Goal: Information Seeking & Learning: Learn about a topic

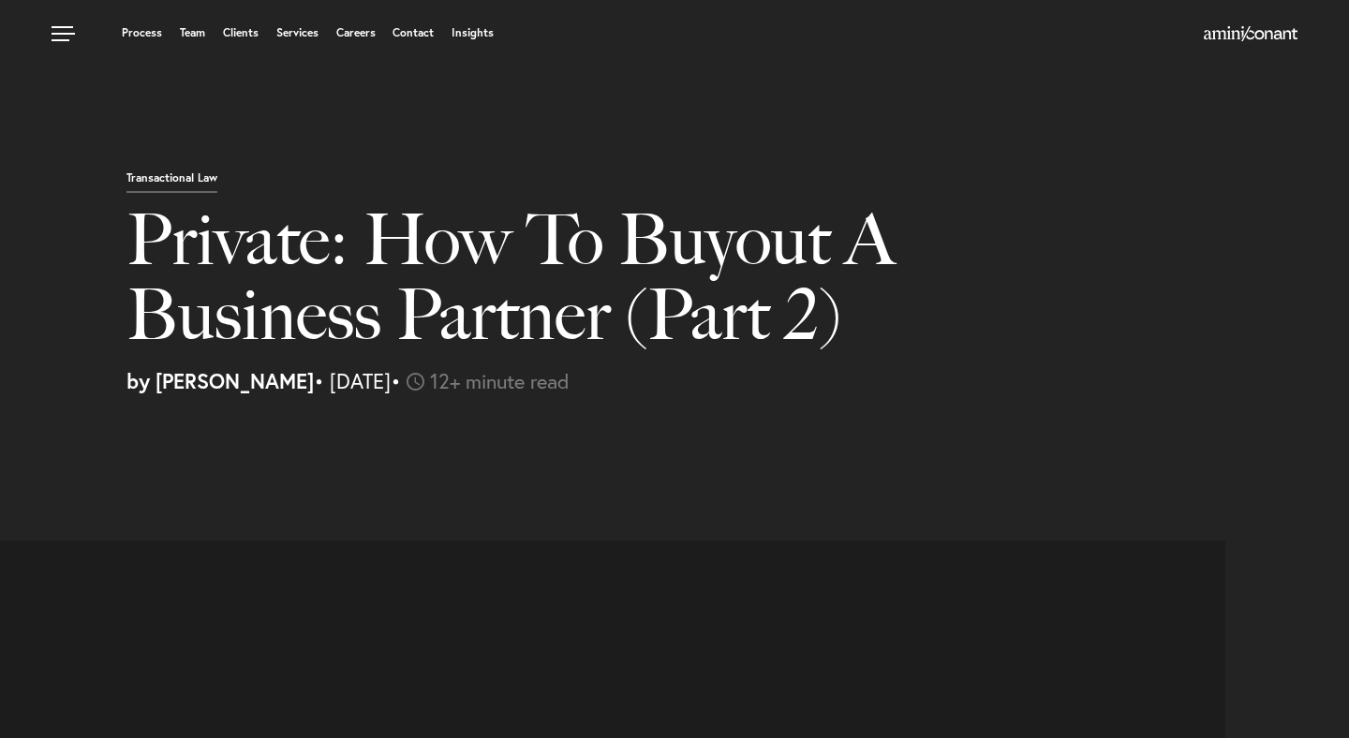
select select "US"
select select "Austin"
select select "Business and Civil Litigation"
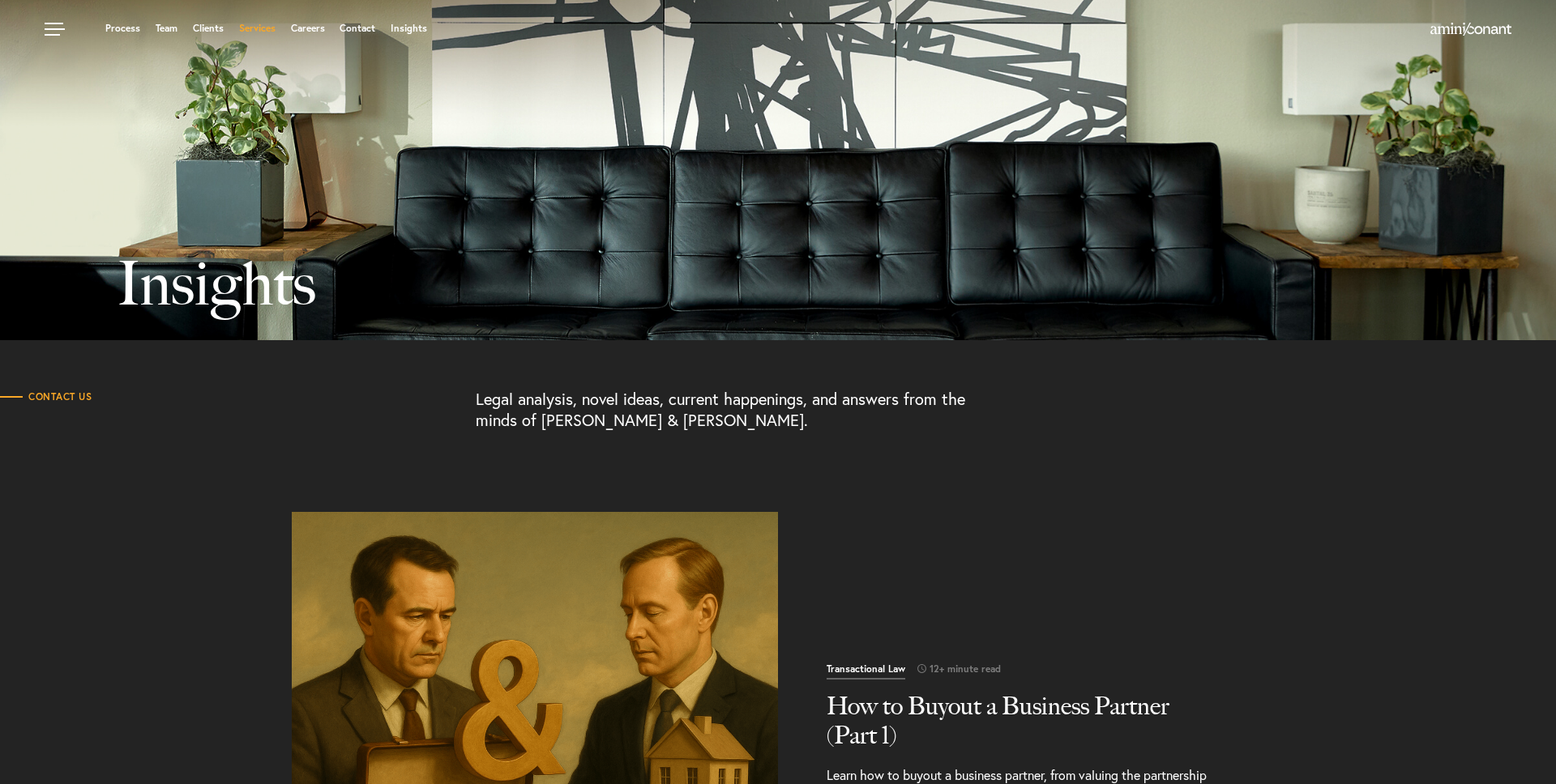
click at [261, 30] on link "Services" at bounding box center [257, 28] width 36 height 10
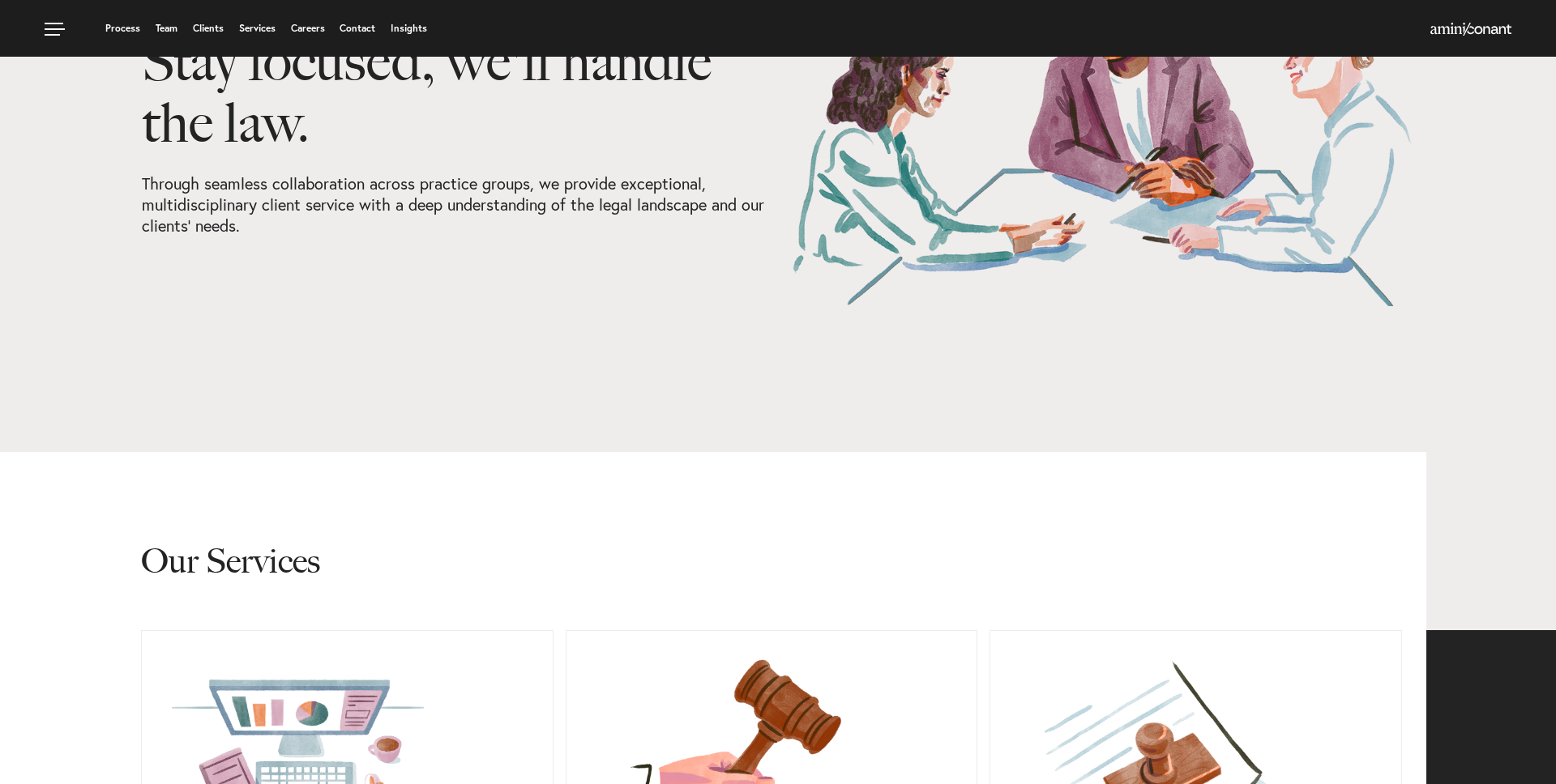
scroll to position [751, 0]
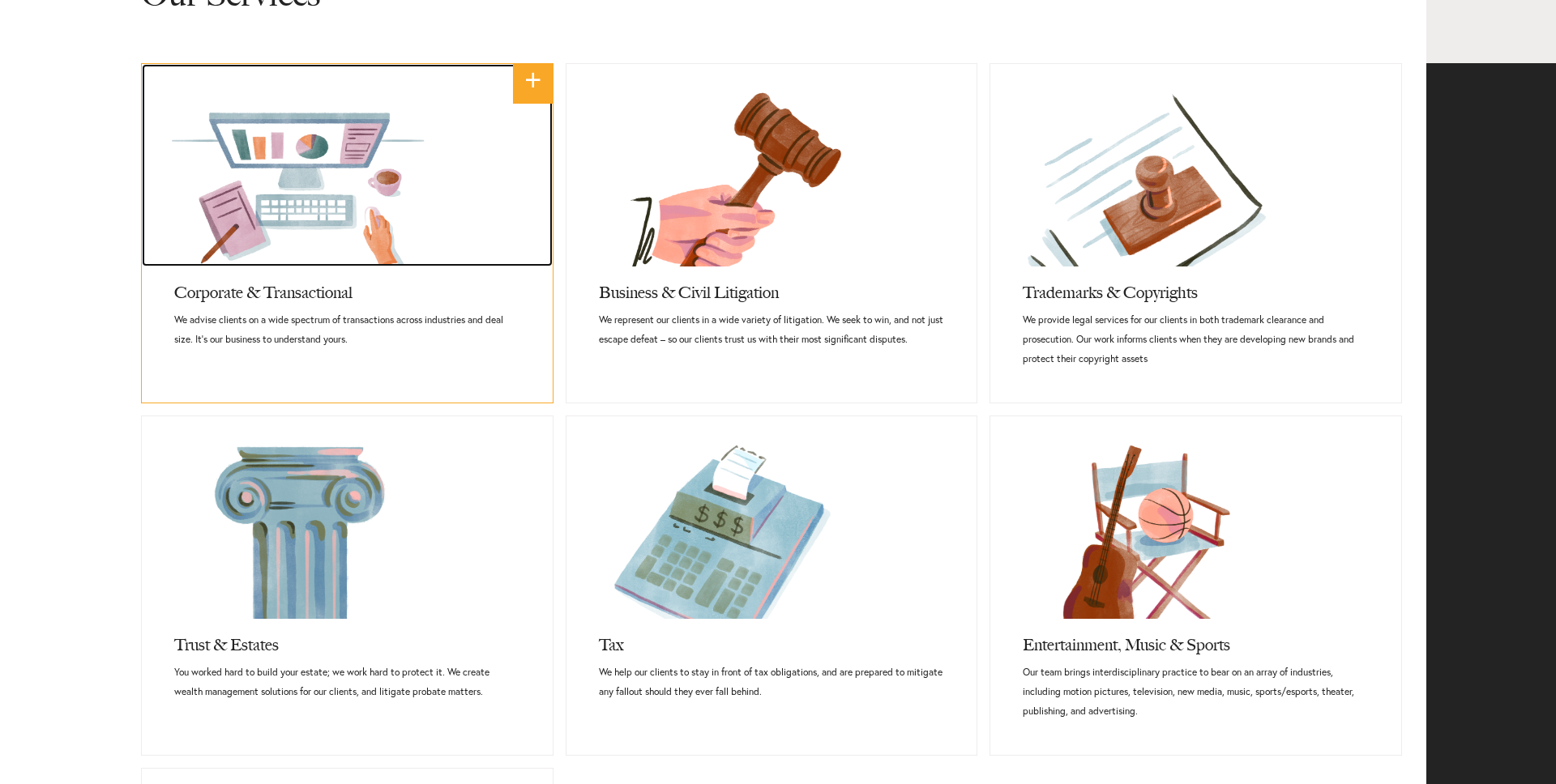
click at [365, 125] on link at bounding box center [347, 165] width 411 height 202
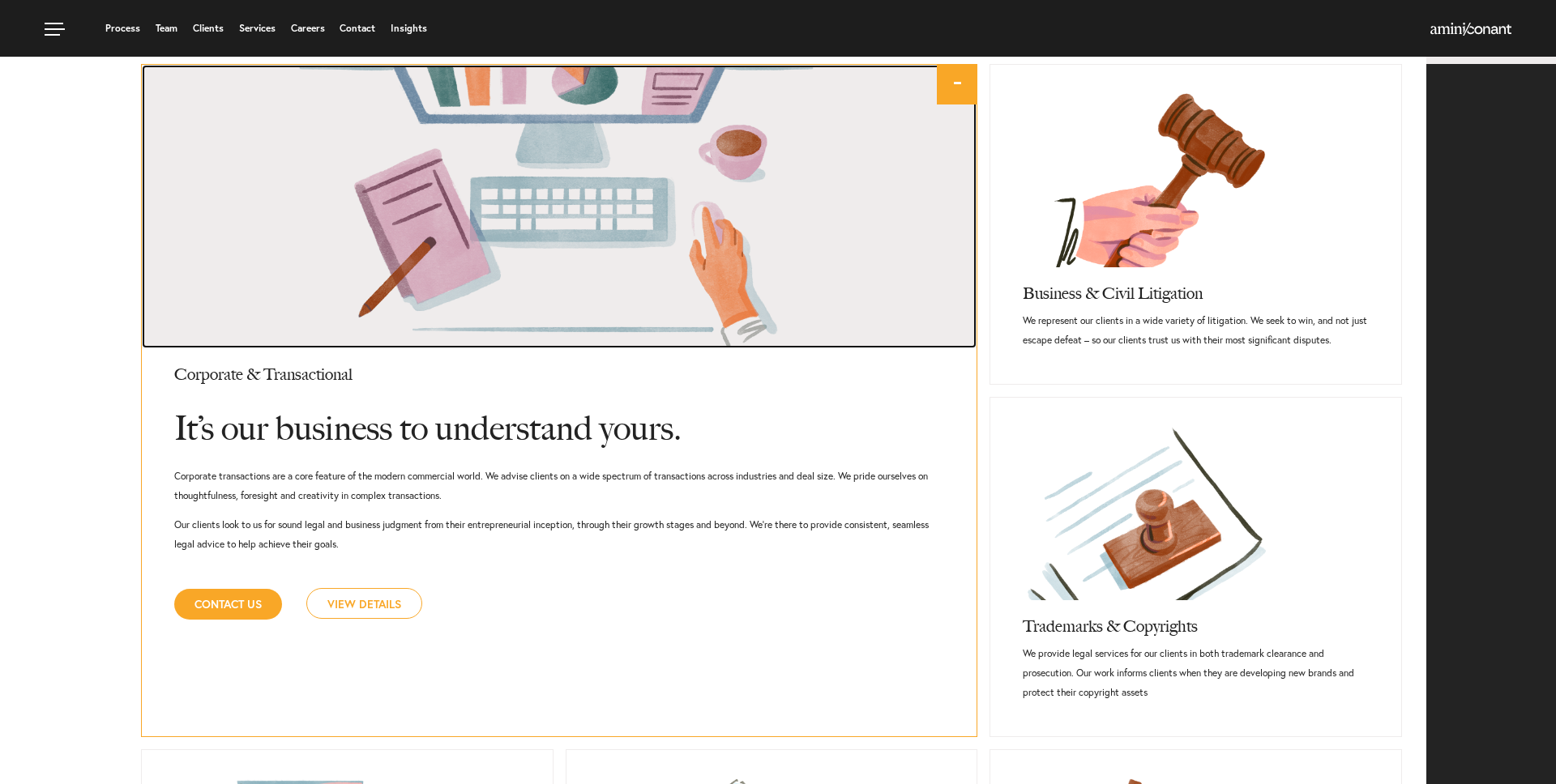
scroll to position [749, 0]
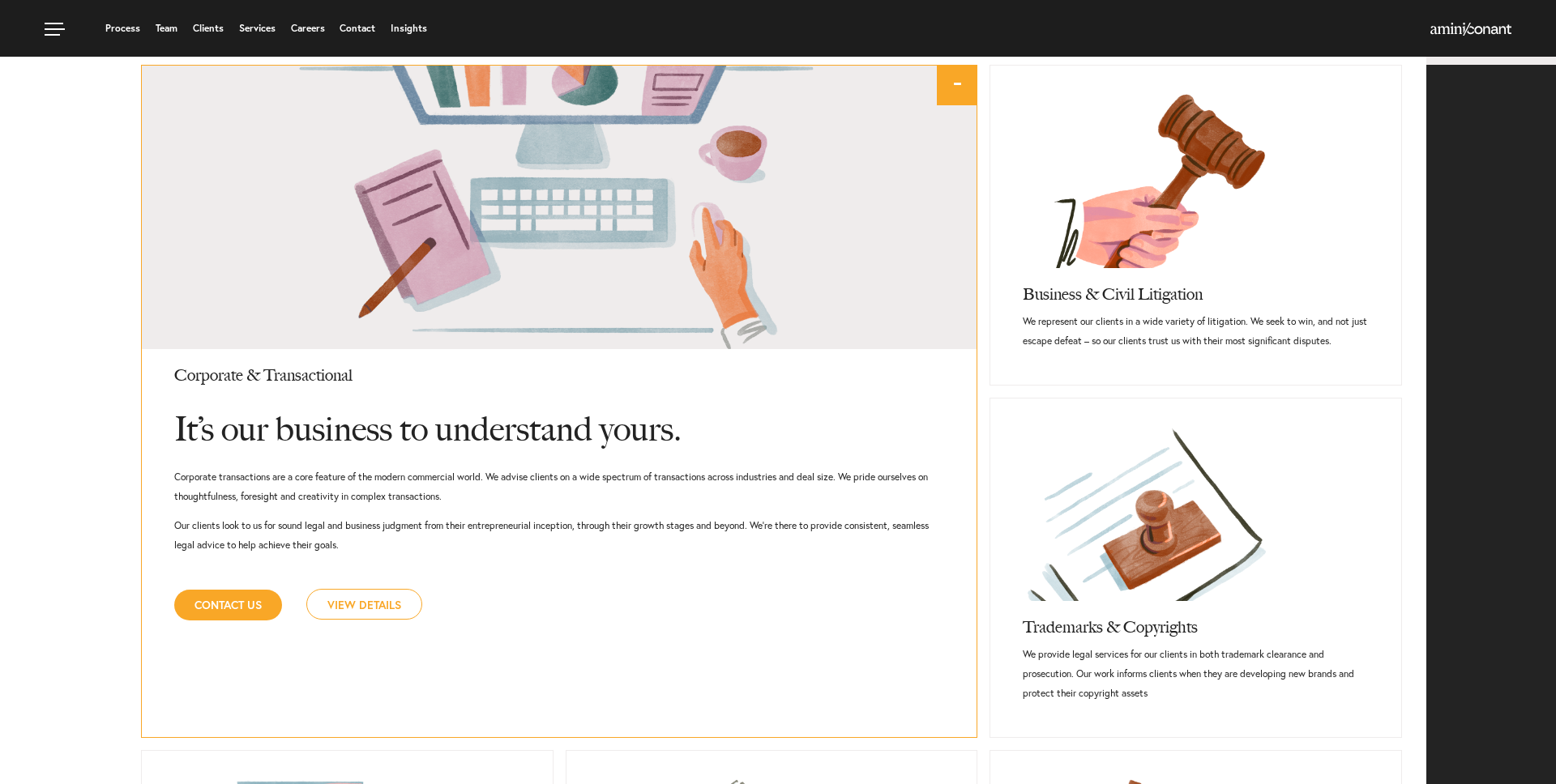
click at [366, 612] on link "View Details" at bounding box center [364, 604] width 116 height 31
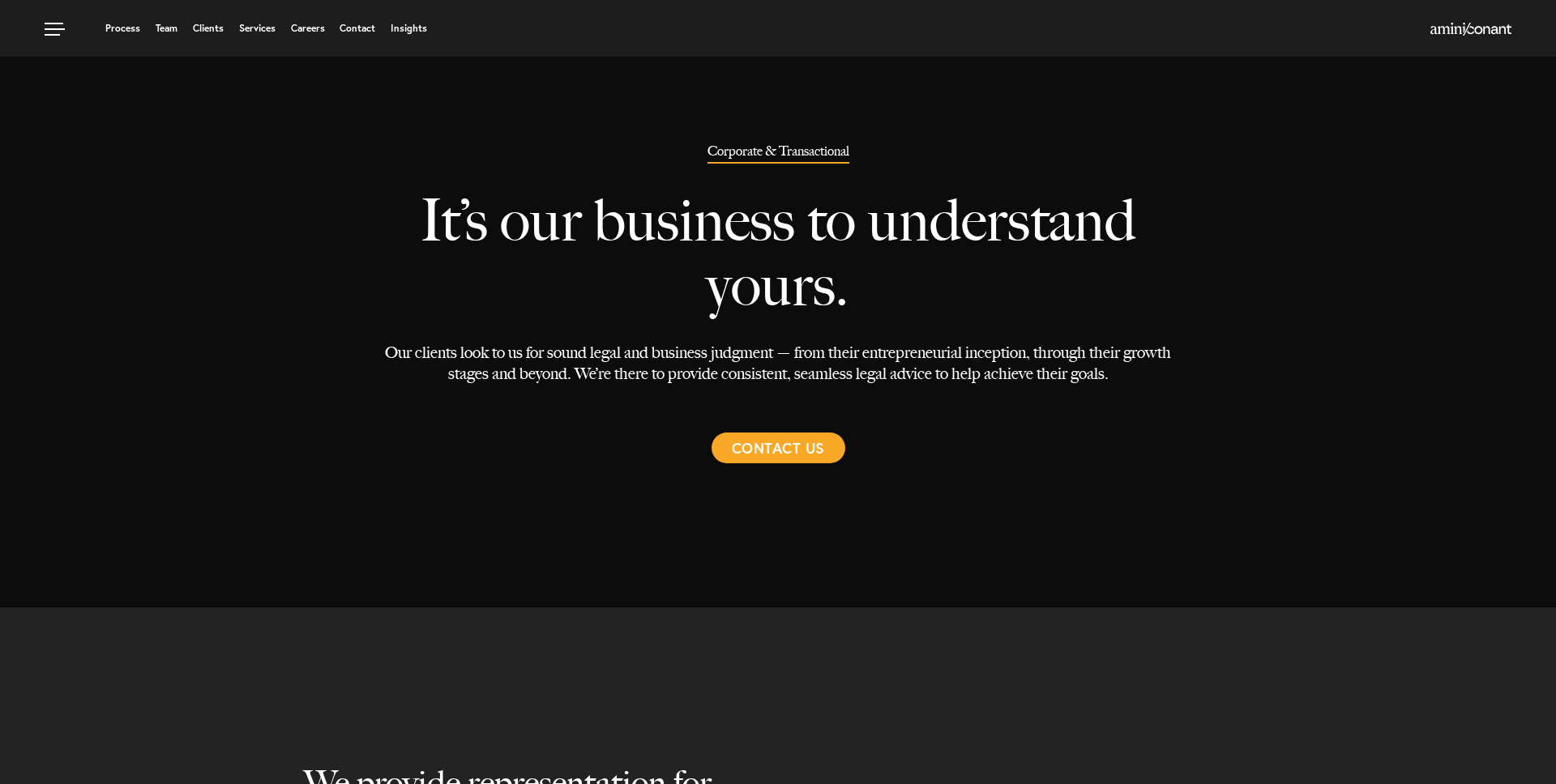
select select "Austin"
select select "Business and Civil Litigation"
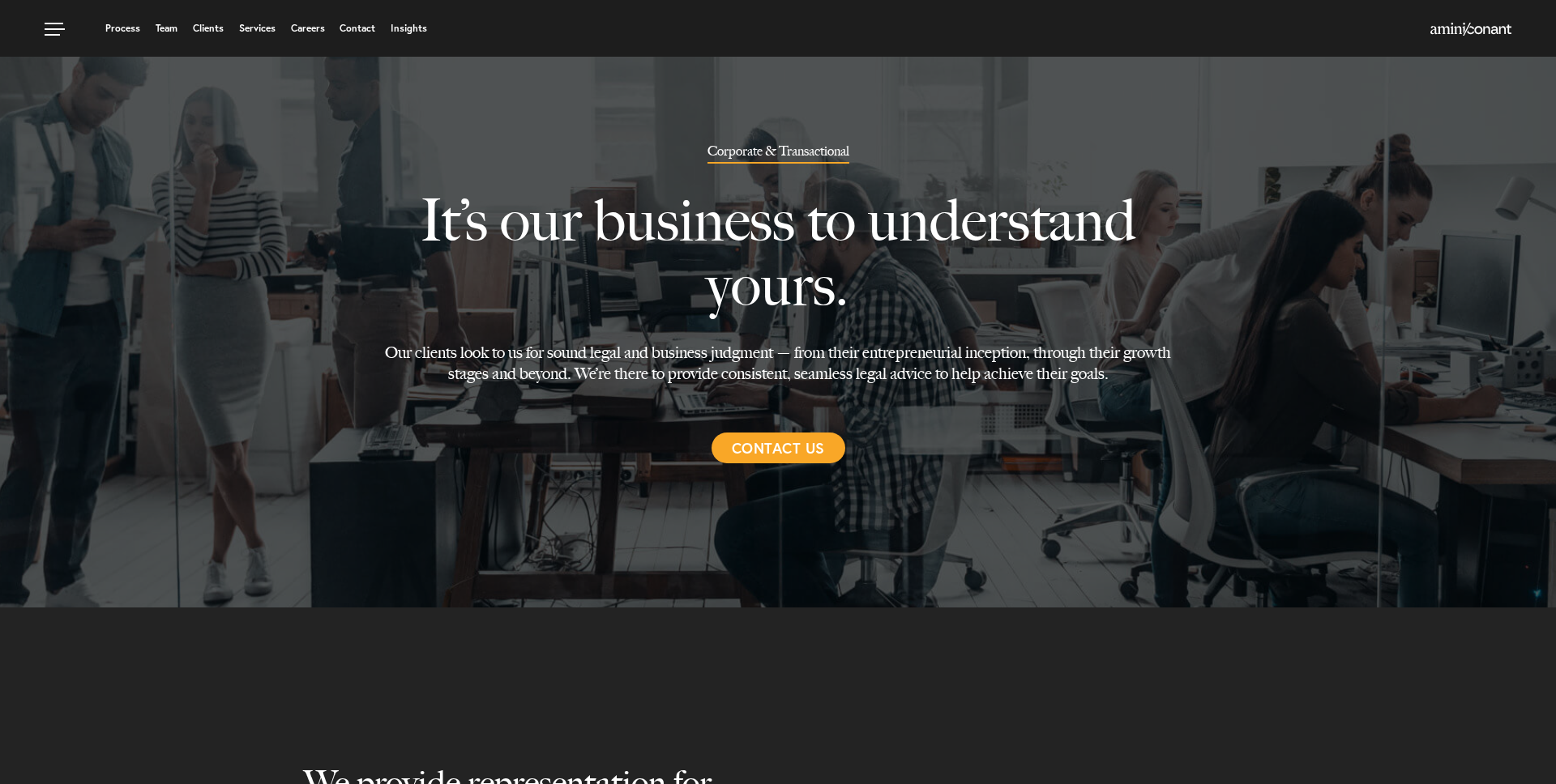
click at [432, 32] on ul "Process Team Clients Services Careers Contact Insights" at bounding box center [592, 28] width 1094 height 16
click at [413, 34] on ul "Process Team Clients Services Careers Contact Insights" at bounding box center [592, 28] width 1094 height 16
click at [405, 28] on link "Insights" at bounding box center [409, 28] width 36 height 10
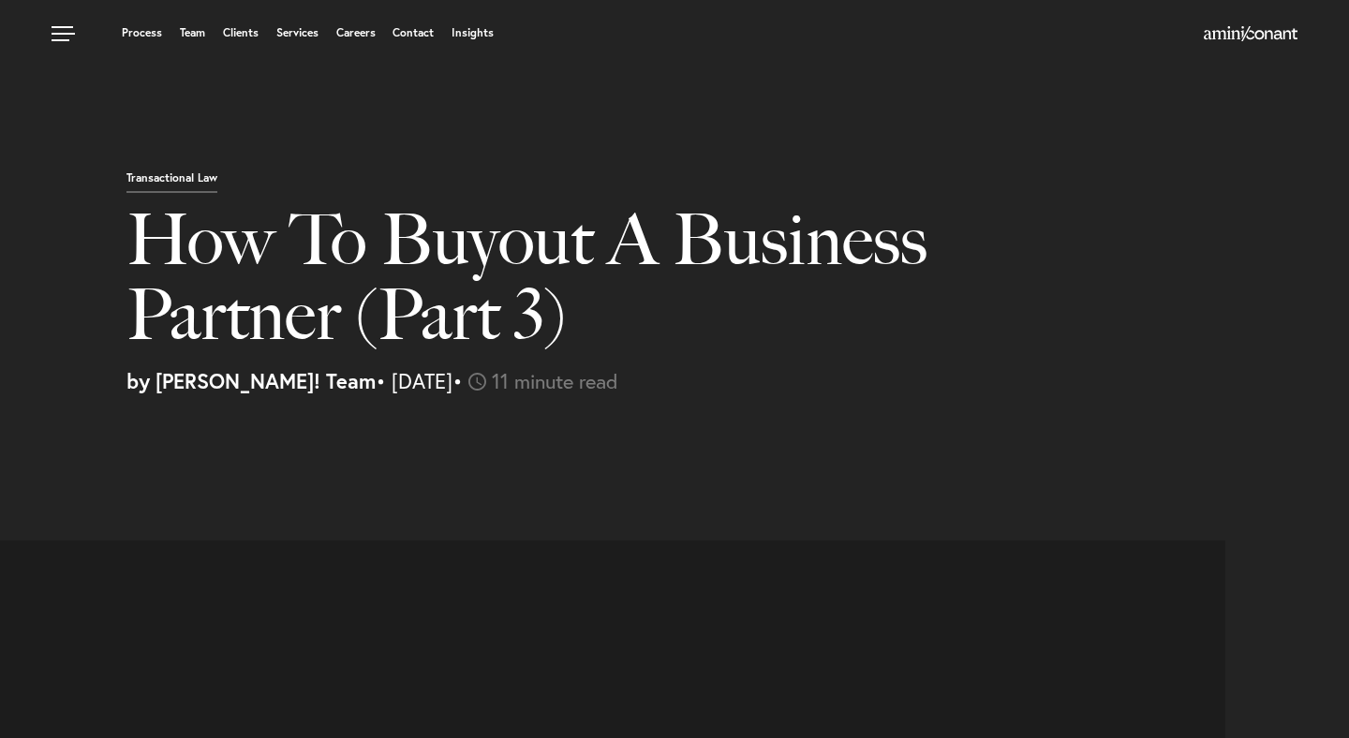
select select "US"
select select "Austin"
select select "Business and Civil Litigation"
select select "US"
select select "Austin"
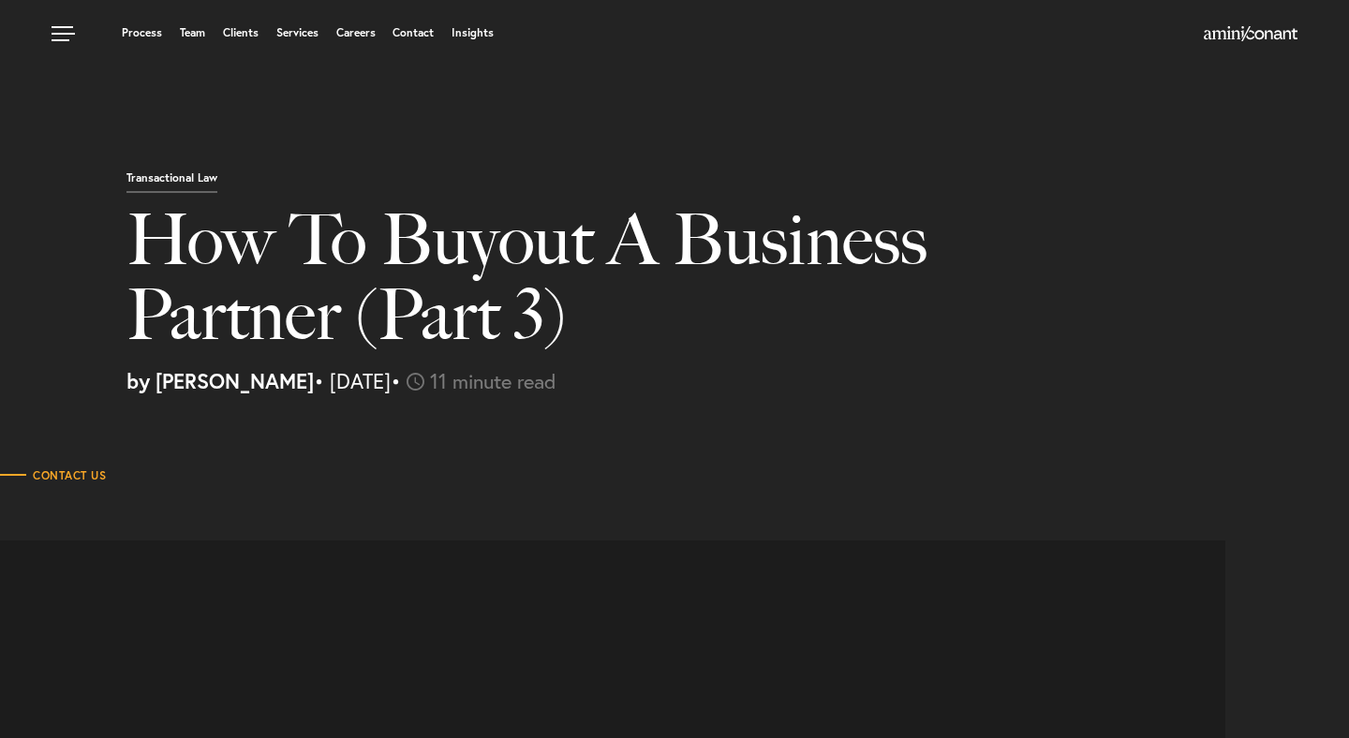
select select "Business and Civil Litigation"
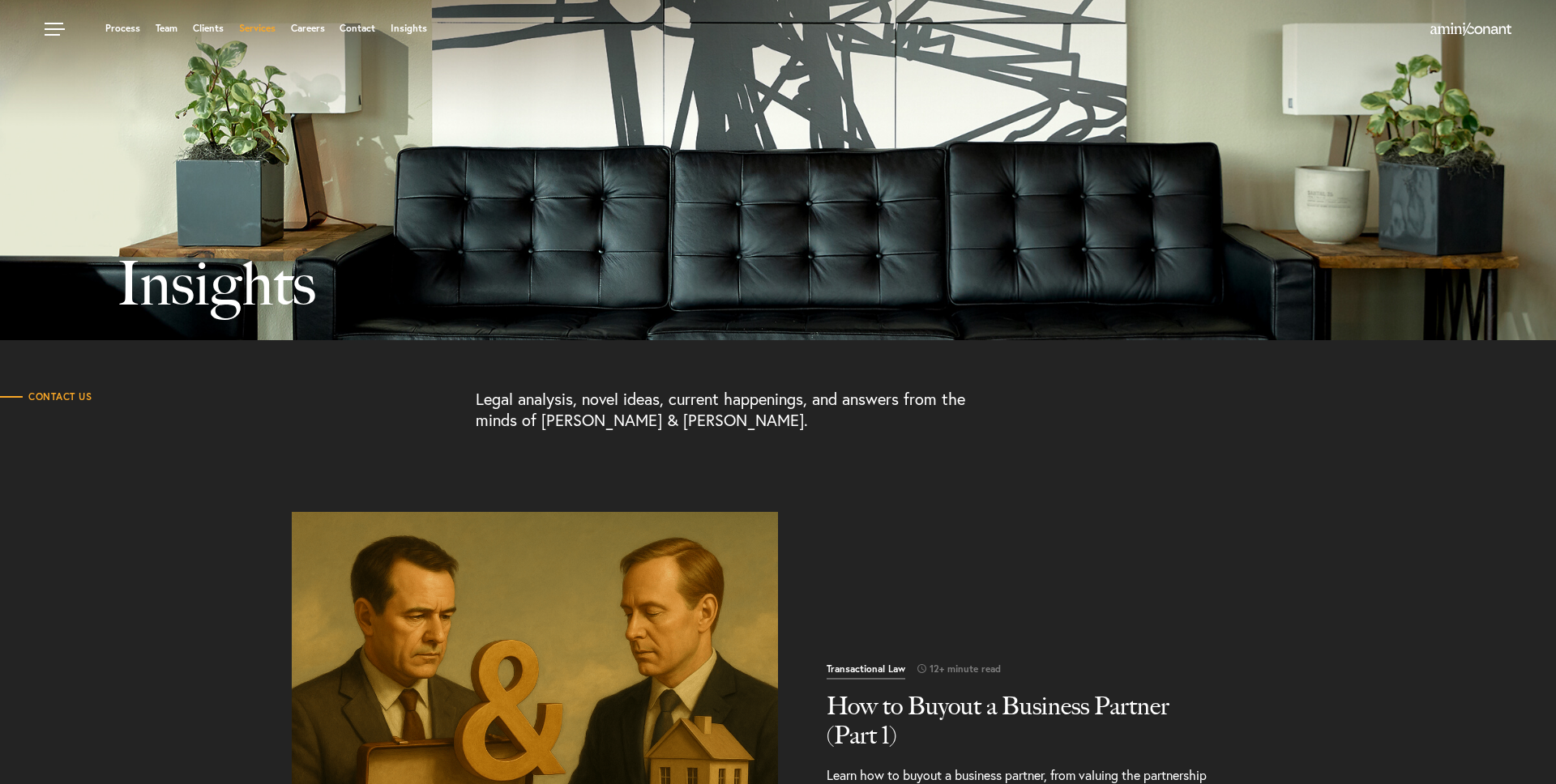
click at [252, 30] on link "Services" at bounding box center [257, 28] width 36 height 10
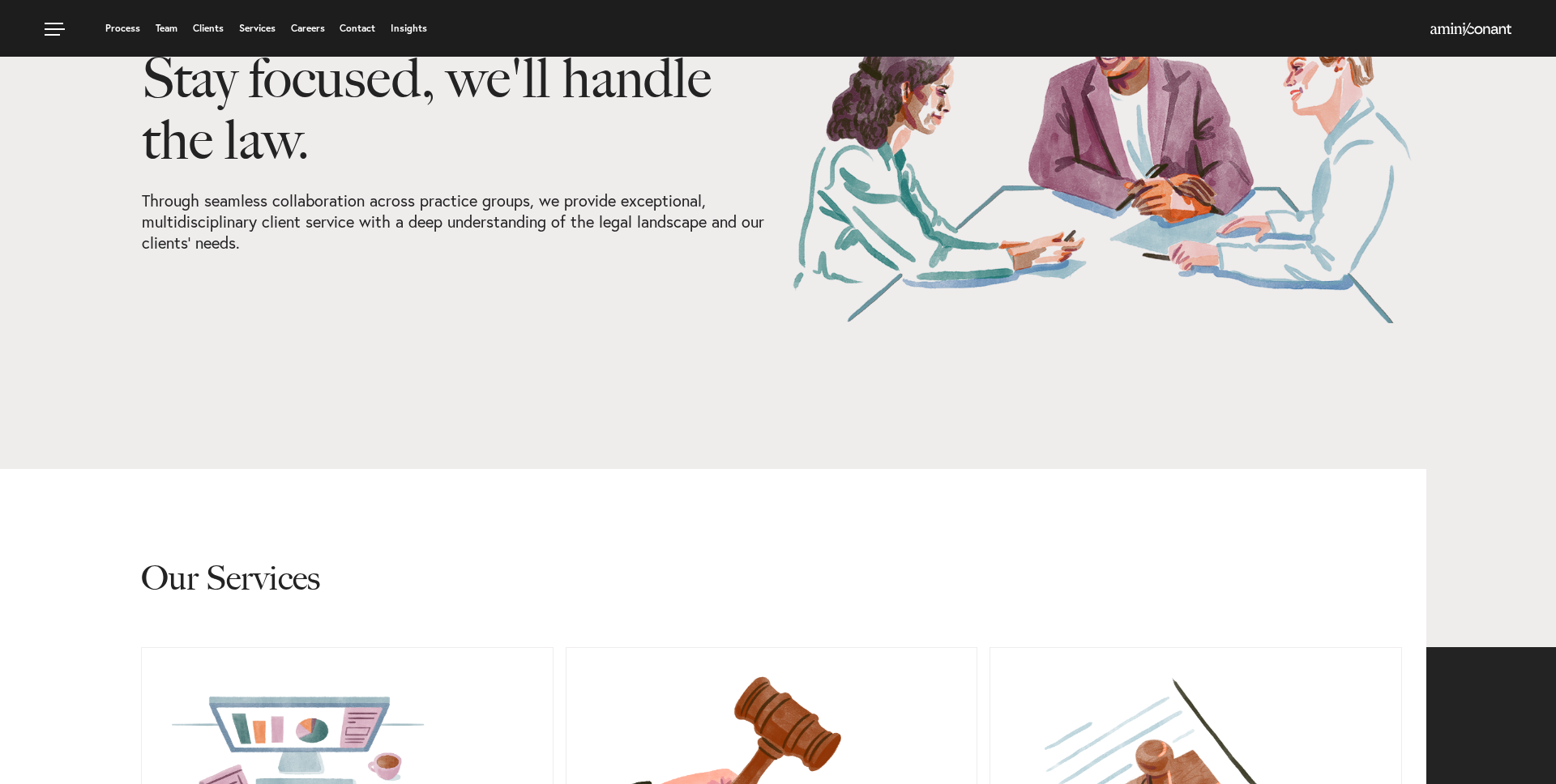
scroll to position [391, 0]
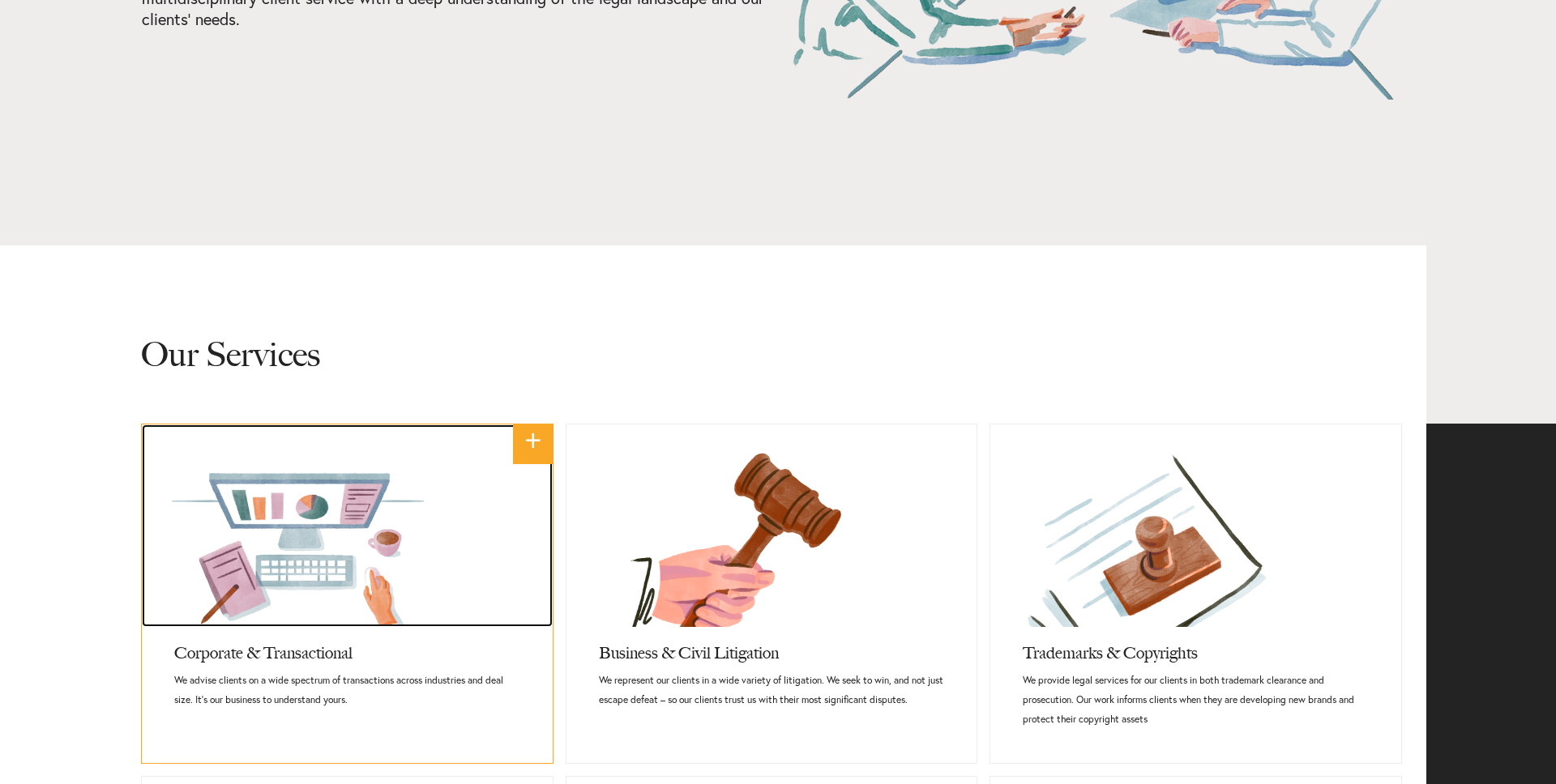
click at [317, 493] on link at bounding box center [347, 526] width 411 height 202
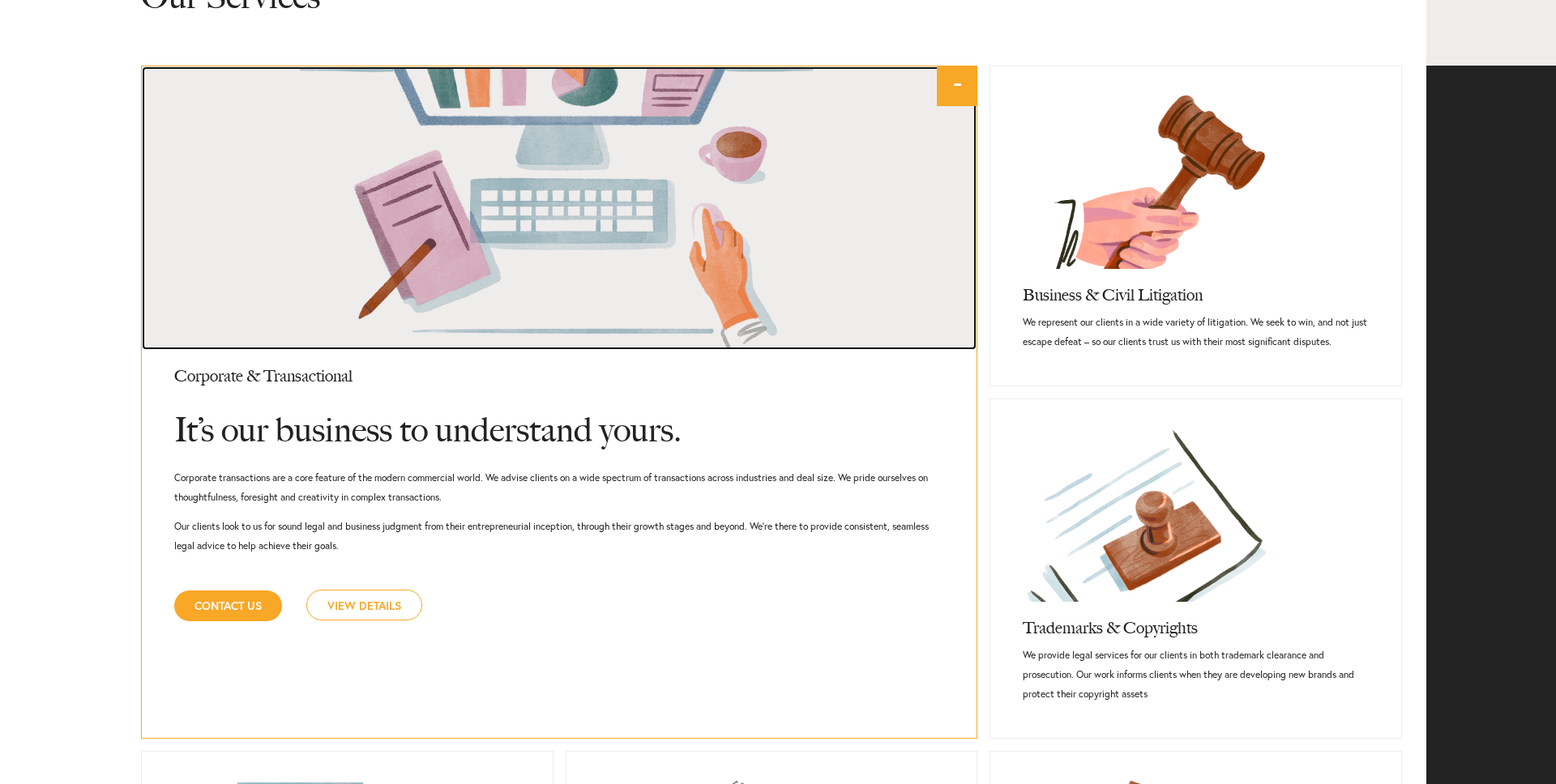
scroll to position [771, 0]
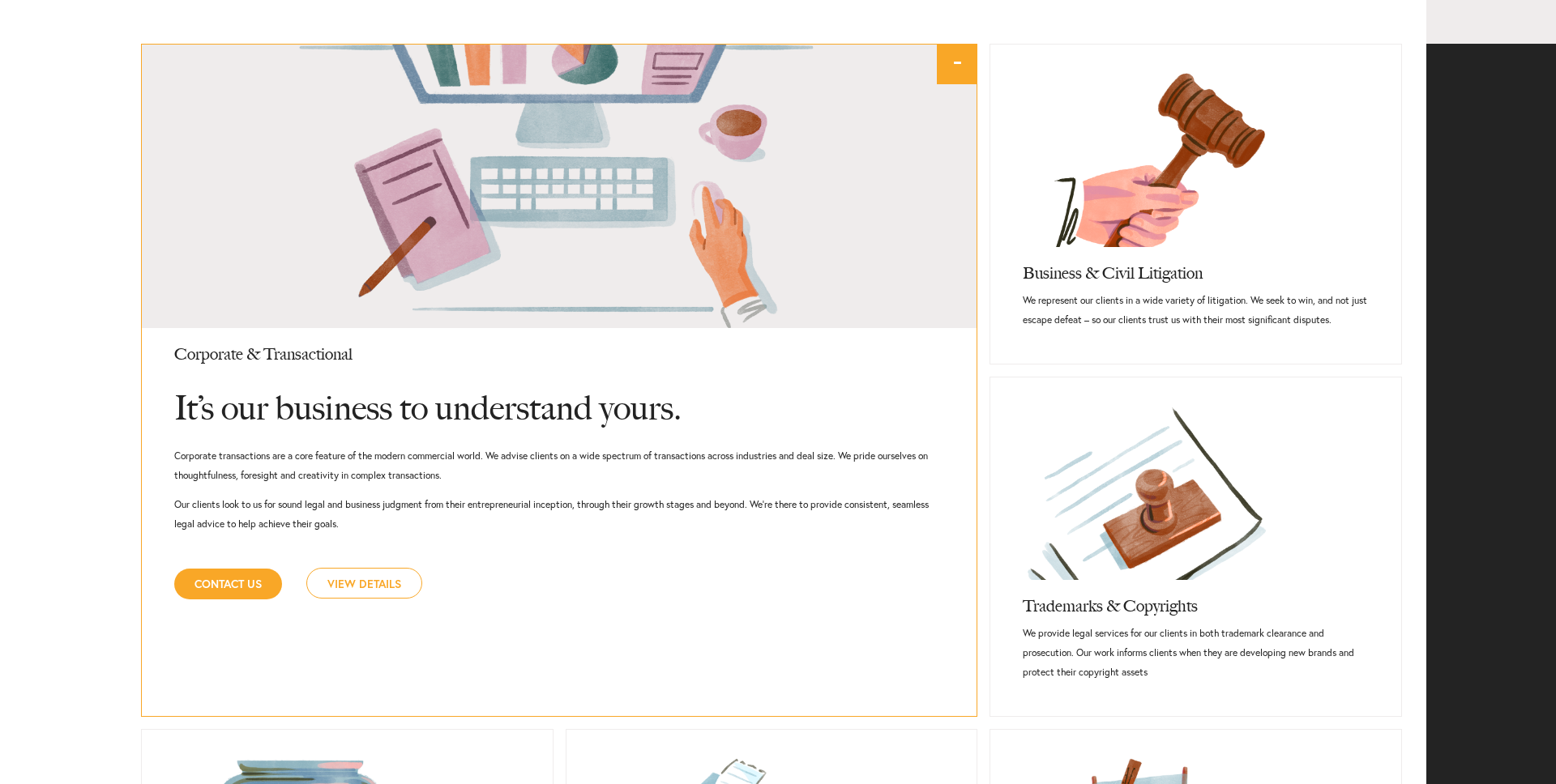
click at [354, 577] on link "View Details" at bounding box center [364, 583] width 116 height 31
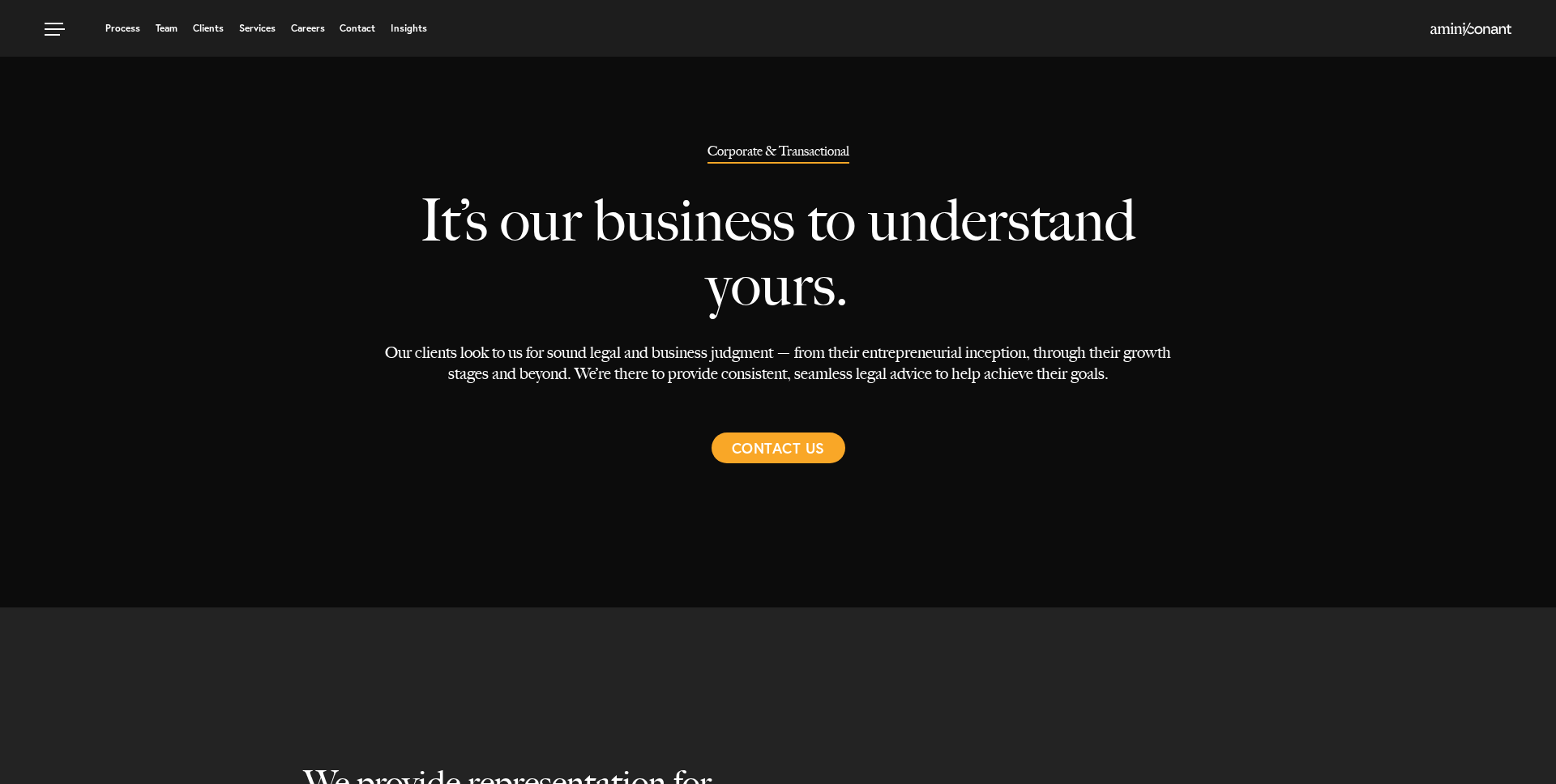
select select "Austin"
select select "Business and Civil Litigation"
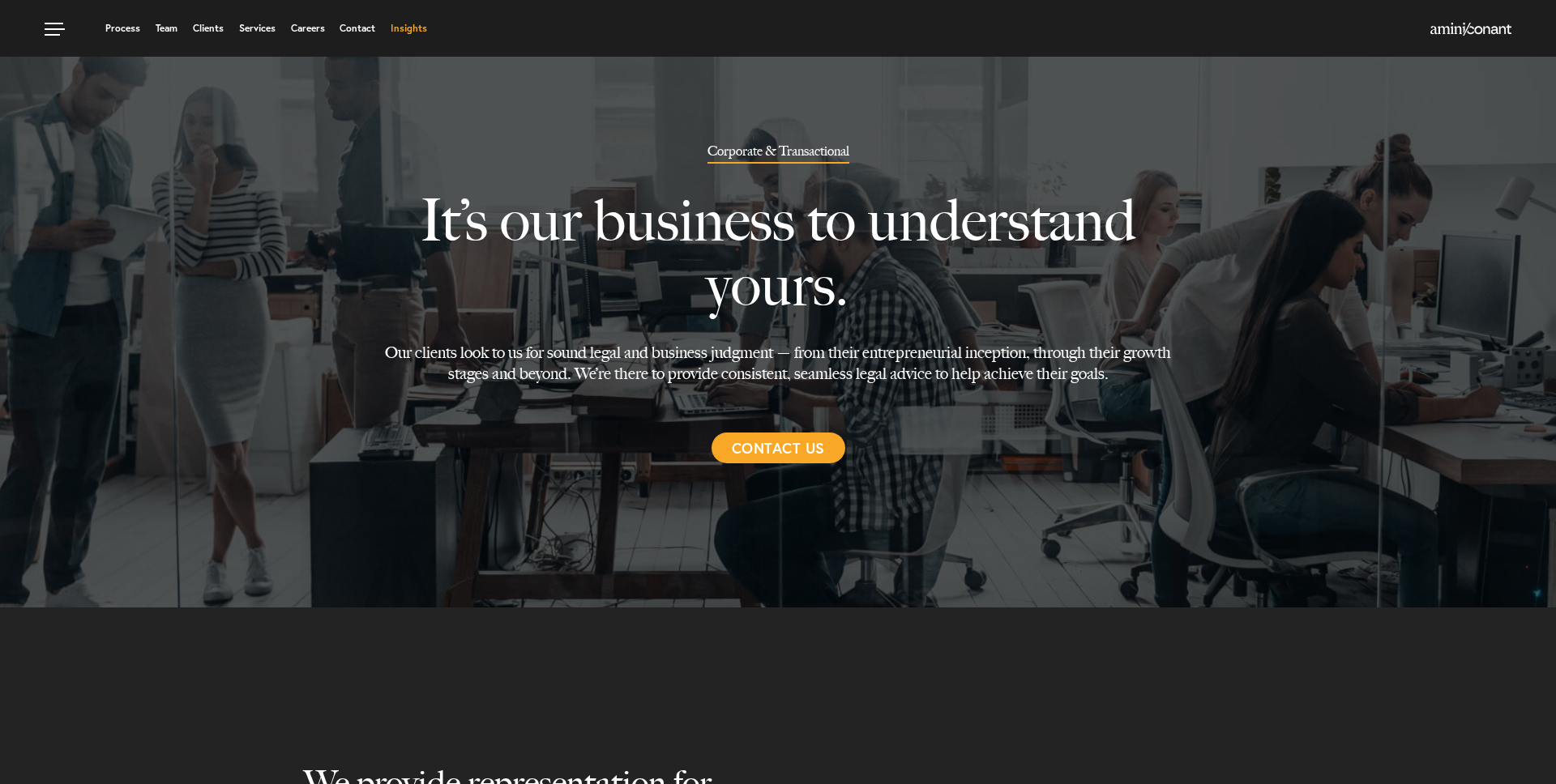
click at [404, 29] on link "Insights" at bounding box center [409, 28] width 36 height 10
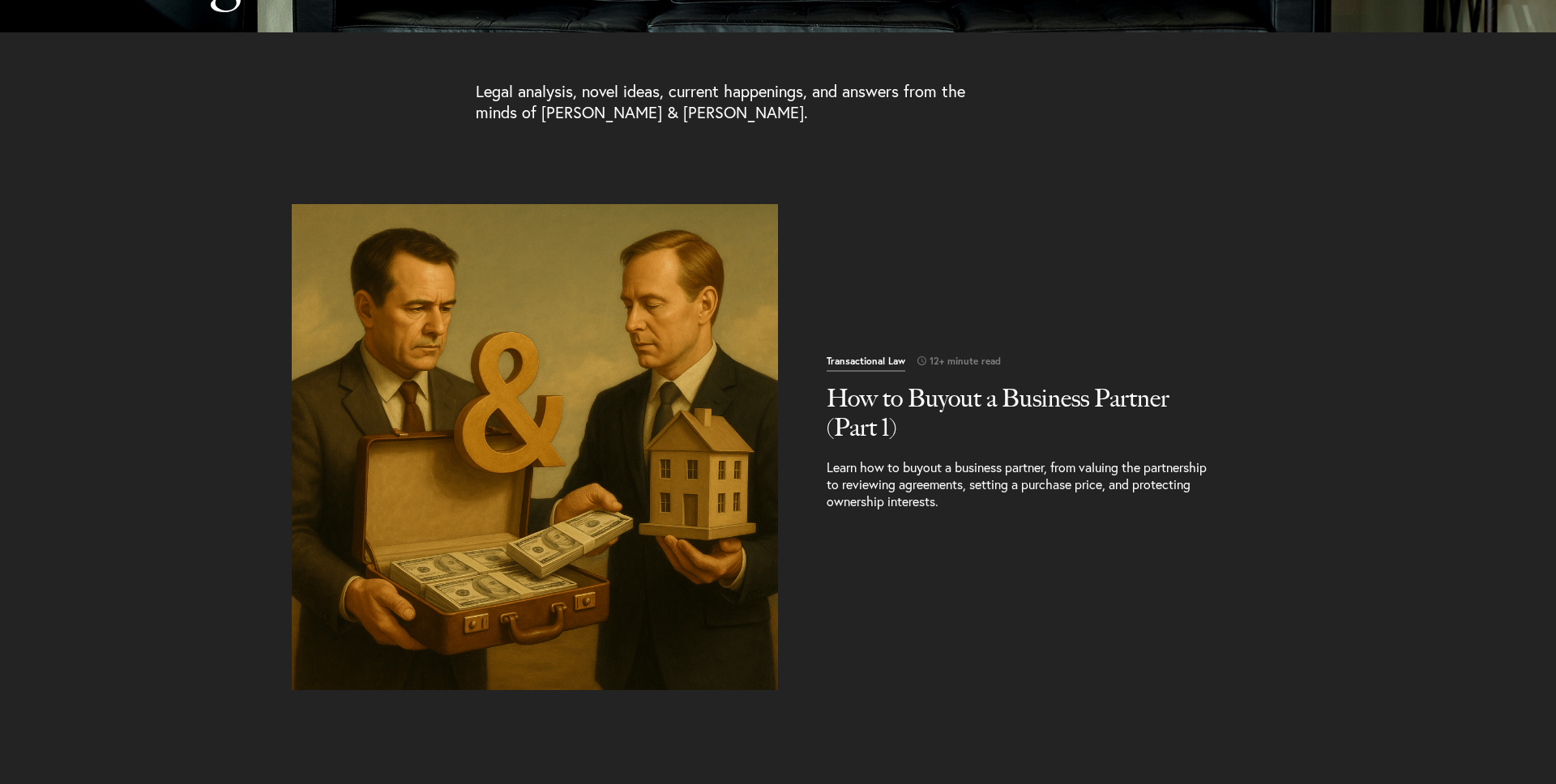
scroll to position [570, 0]
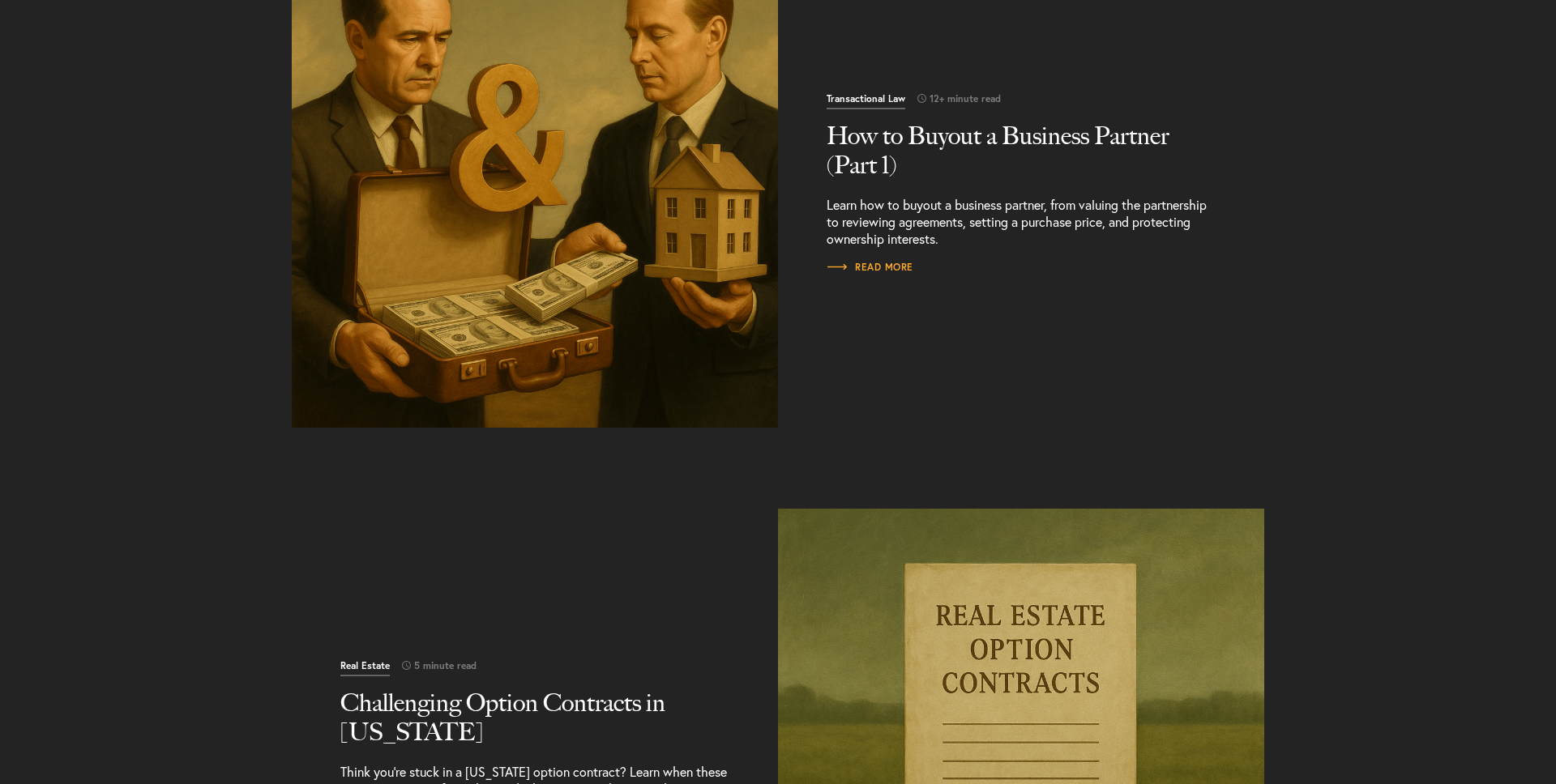
click at [527, 288] on img "Read More" at bounding box center [535, 185] width 510 height 510
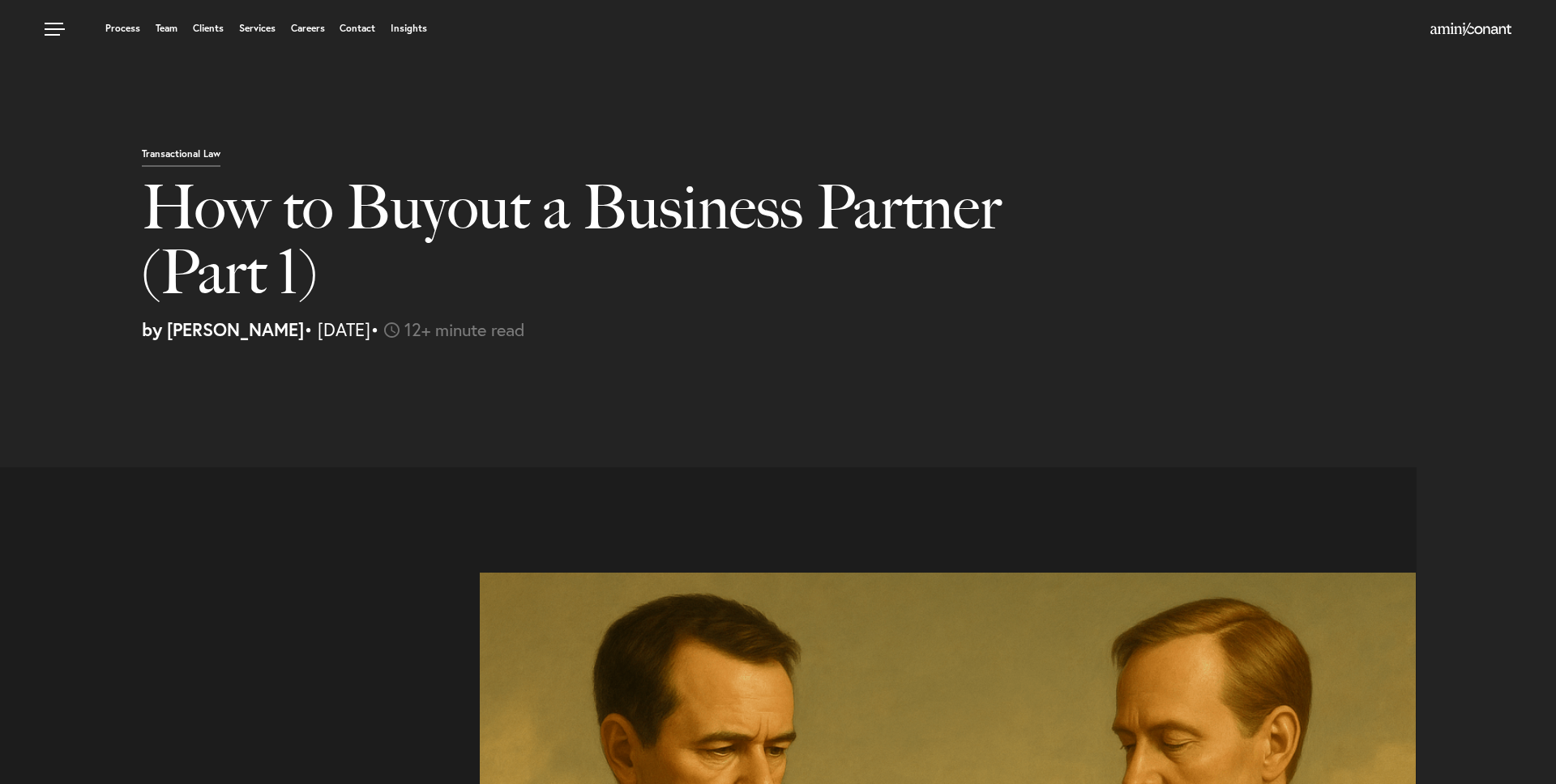
select select "US"
select select "Austin"
select select "Business and Civil Litigation"
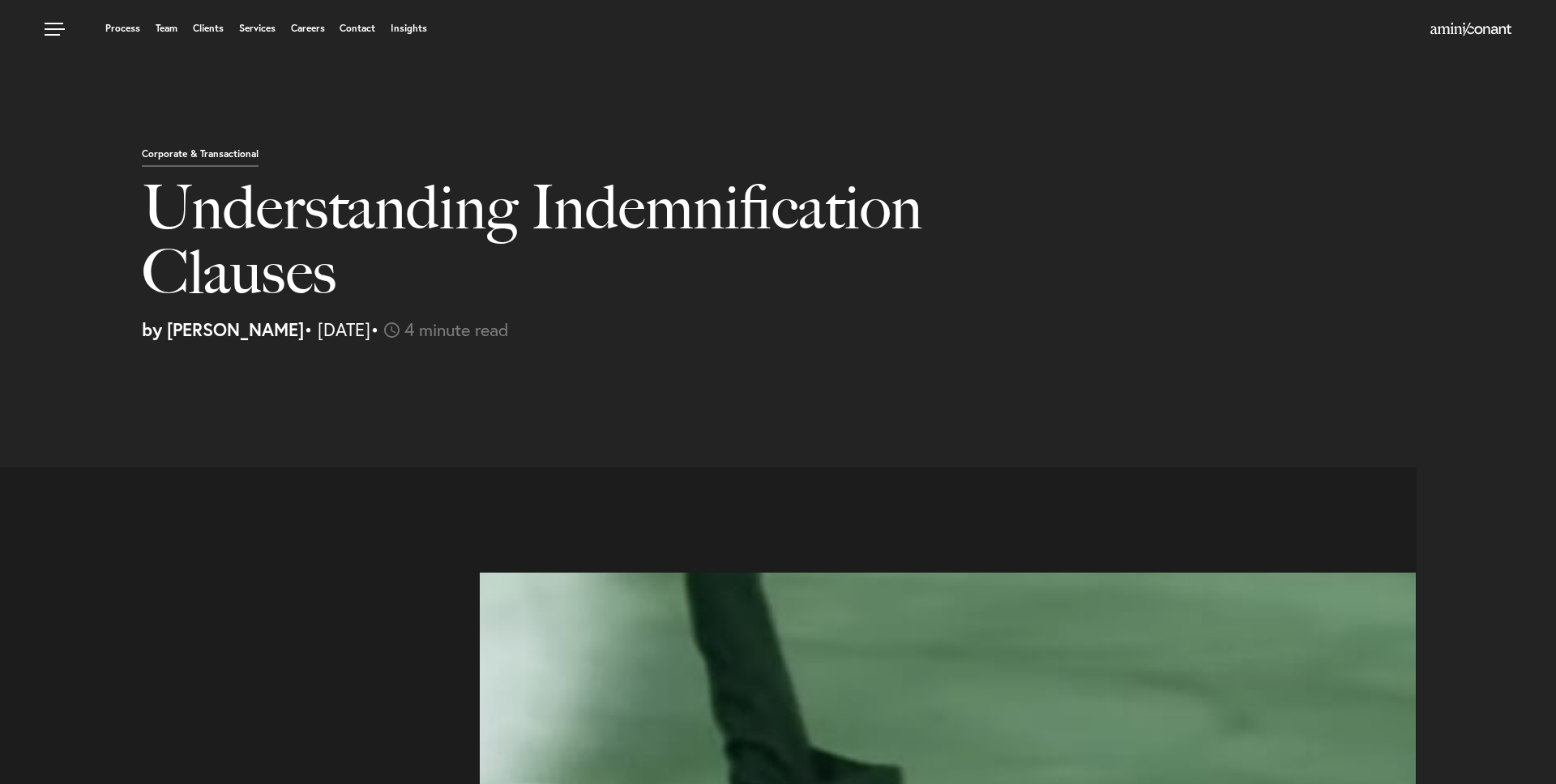
select select "US"
select select "Austin"
select select "Business and Civil Litigation"
click at [975, 386] on section "Contact Us" at bounding box center [778, 395] width 1556 height 81
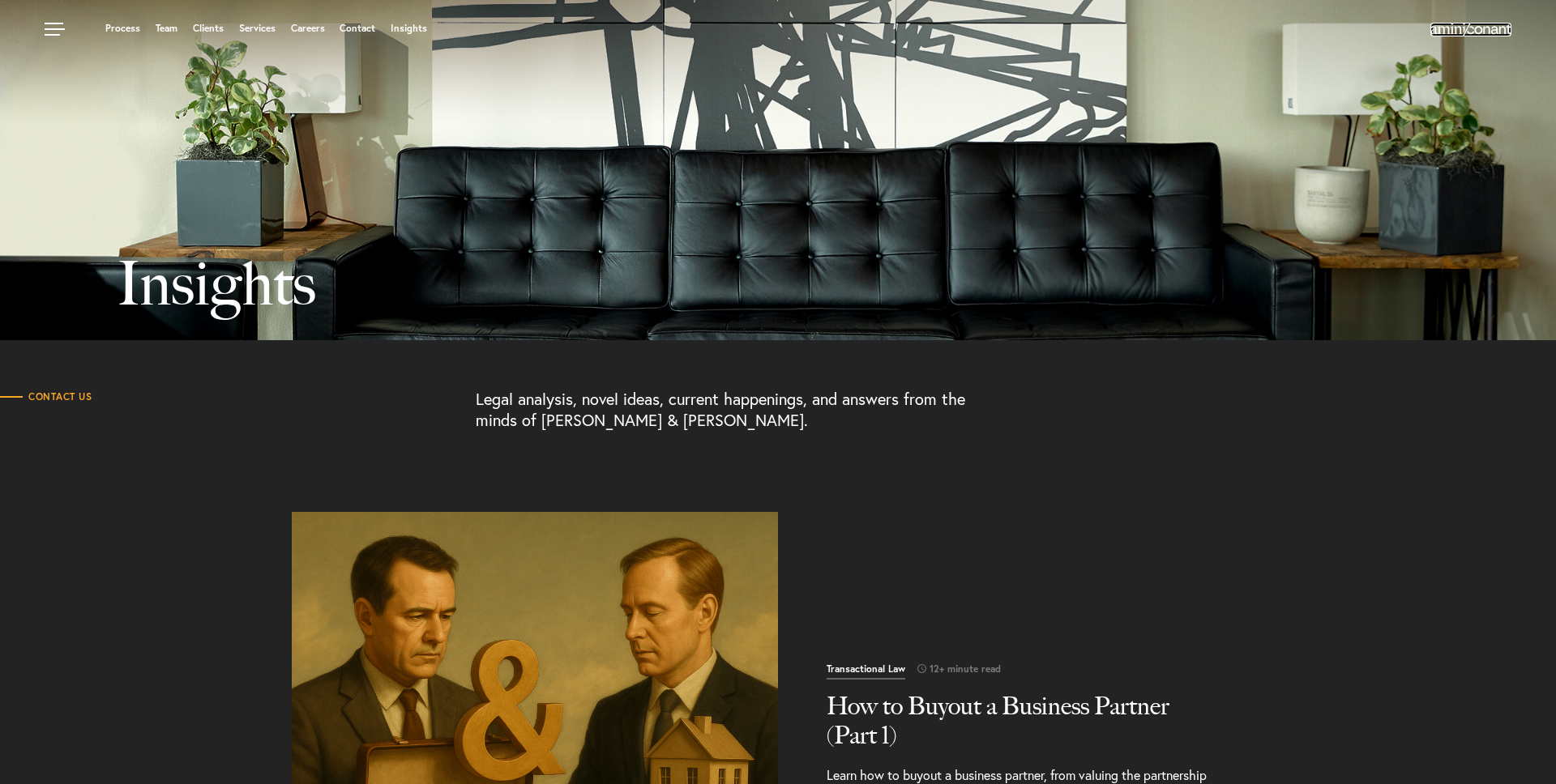
click at [1493, 28] on img at bounding box center [1470, 29] width 81 height 13
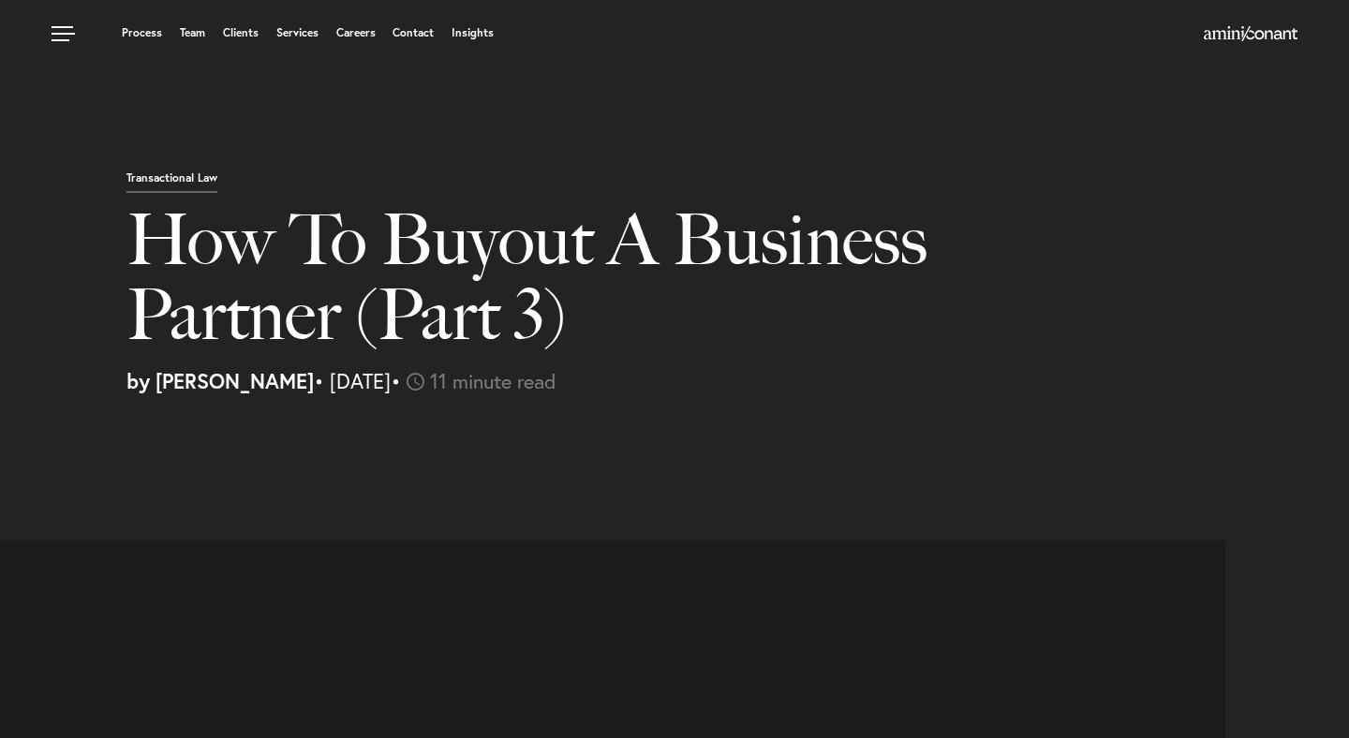
select select "US"
select select "Austin"
select select "Business and Civil Litigation"
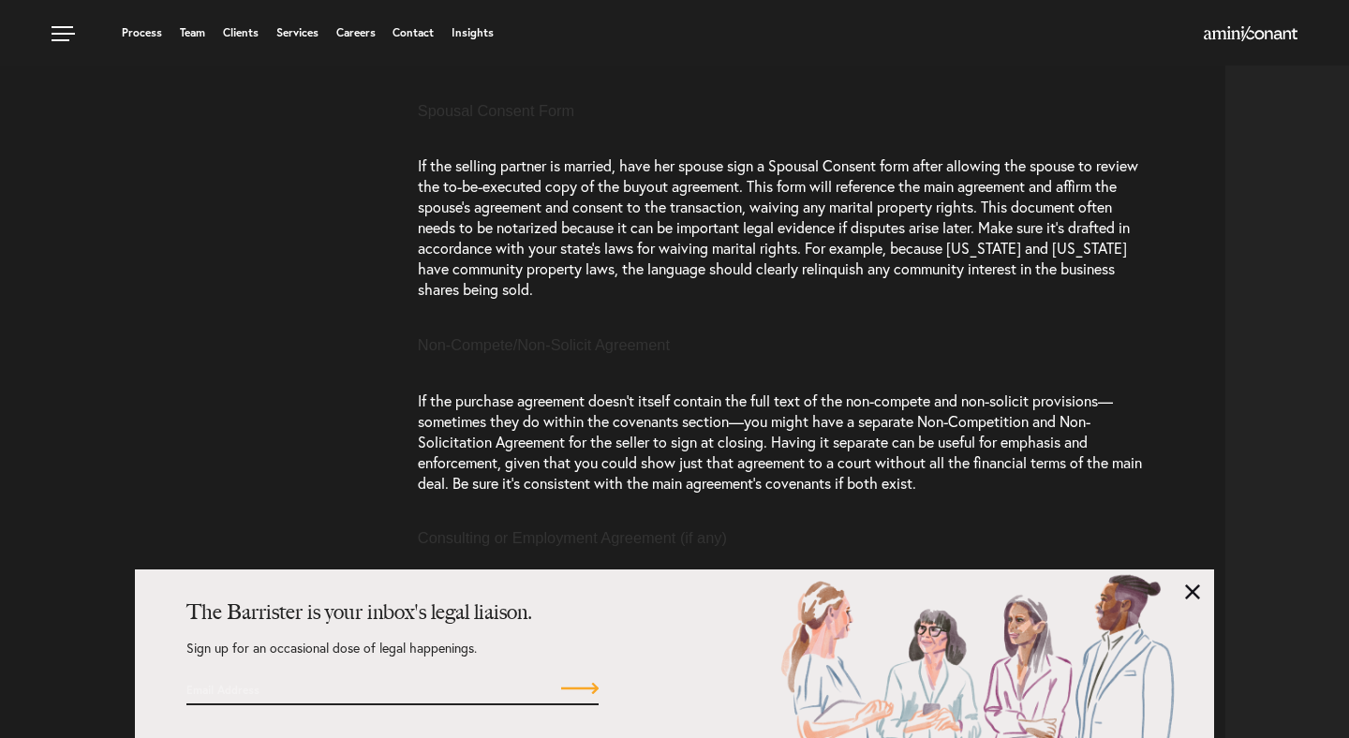
scroll to position [5172, 0]
